Goal: Navigation & Orientation: Find specific page/section

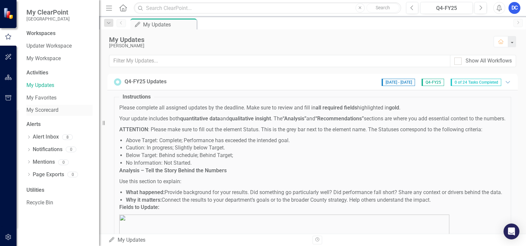
click at [40, 111] on link "My Scorecard" at bounding box center [59, 110] width 66 height 8
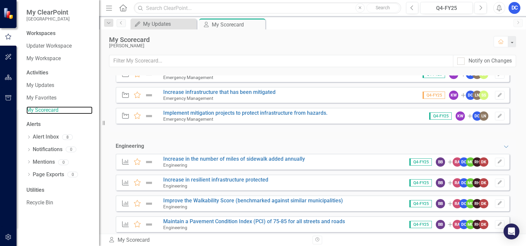
scroll to position [99, 0]
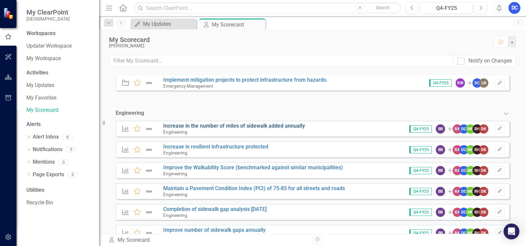
click at [242, 123] on link "Increase in the number of miles of sidewalk added annually" at bounding box center [234, 126] width 142 height 6
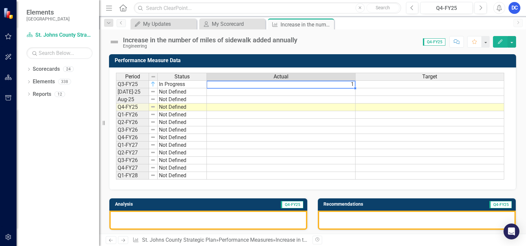
click at [345, 86] on td "1" at bounding box center [281, 84] width 149 height 8
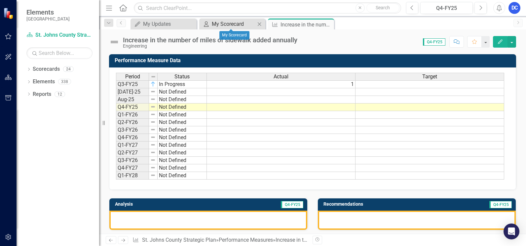
click at [235, 25] on div "My Scorecard" at bounding box center [234, 24] width 44 height 8
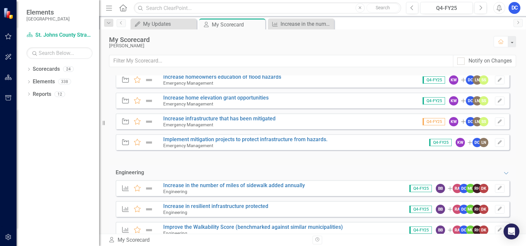
scroll to position [99, 0]
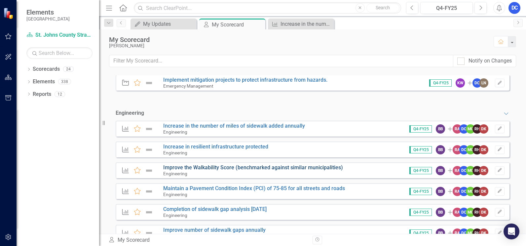
click at [216, 164] on link "Improve the Walkability Score (benchmarked against similar municipalities)" at bounding box center [253, 167] width 180 height 6
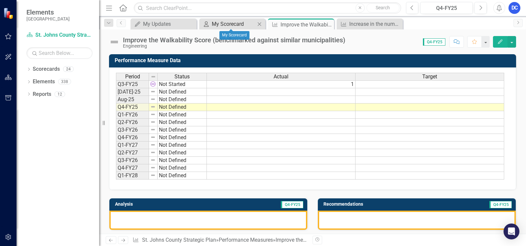
click at [219, 25] on div "My Scorecard" at bounding box center [234, 24] width 44 height 8
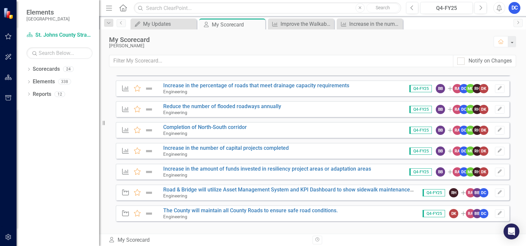
scroll to position [297, 0]
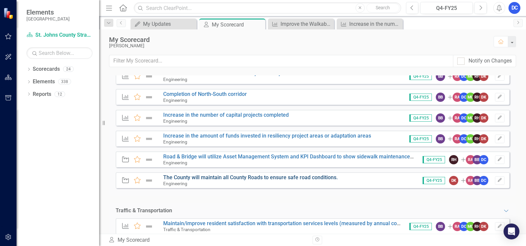
click at [238, 174] on link "The County will maintain all County Roads to ensure safe road conditions." at bounding box center [250, 177] width 175 height 6
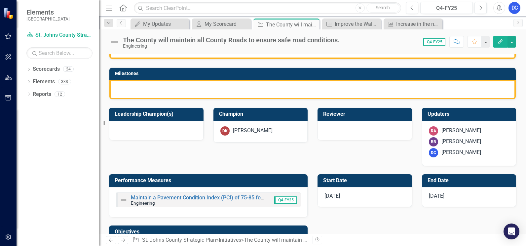
scroll to position [165, 0]
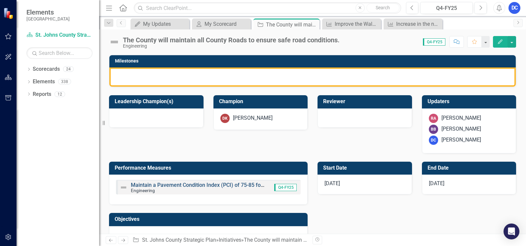
click at [198, 185] on link "Maintain a Pavement Condition Index (PCI) of 75-85 for all streets and roads" at bounding box center [222, 185] width 182 height 6
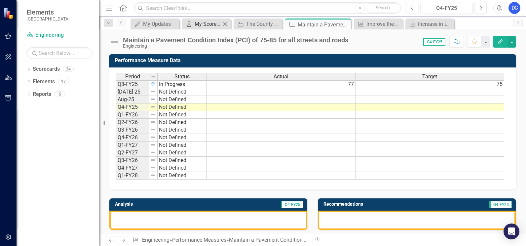
click at [203, 24] on div "My Scorecard" at bounding box center [208, 24] width 26 height 8
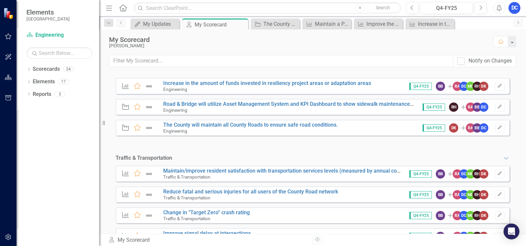
scroll to position [210, 0]
